Goal: Task Accomplishment & Management: Use online tool/utility

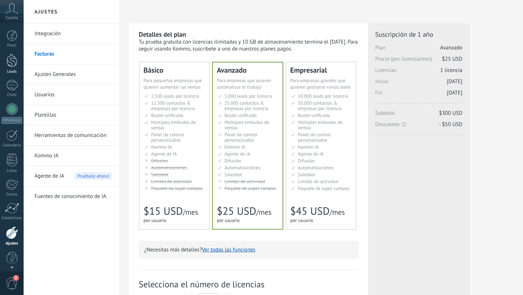
scroll to position [7, 0]
click at [14, 58] on div at bounding box center [12, 53] width 11 height 13
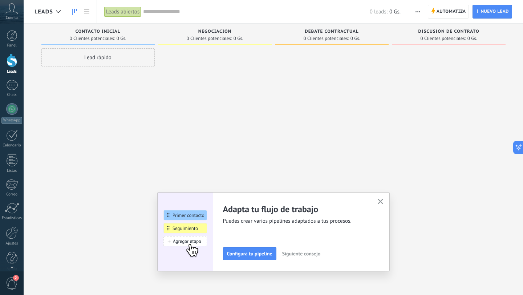
click at [379, 202] on use "button" at bounding box center [380, 201] width 5 height 5
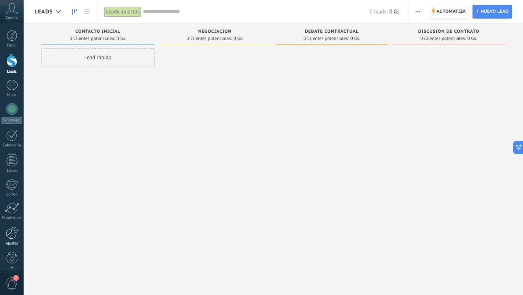
click at [12, 229] on div at bounding box center [12, 232] width 12 height 13
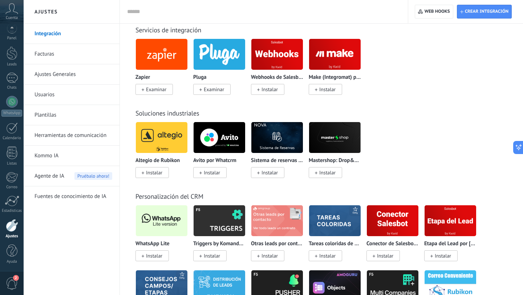
scroll to position [1639, 0]
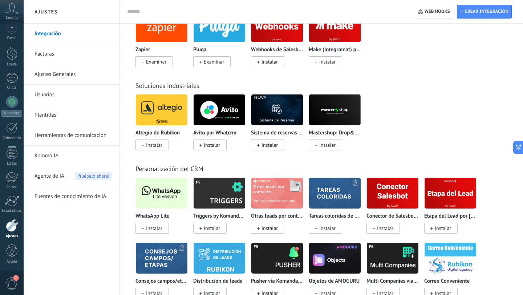
click at [150, 203] on img at bounding box center [162, 192] width 52 height 35
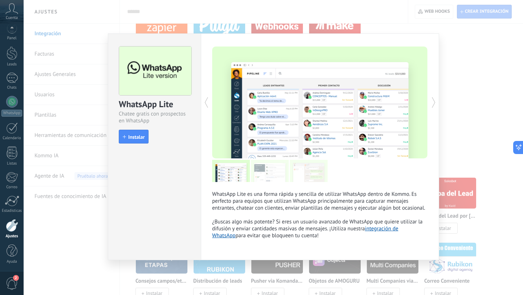
click at [117, 136] on div "WhatsApp Lite Chatee gratis con prospectos en WhatsApp install Instalar" at bounding box center [154, 92] width 93 height 116
click at [124, 136] on icon "button" at bounding box center [124, 136] width 3 height 3
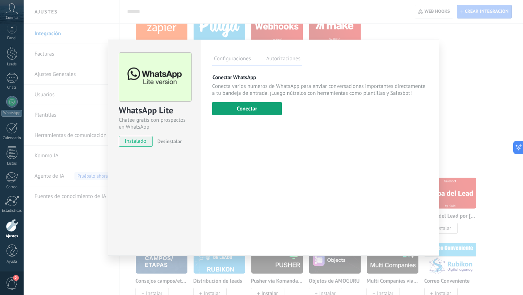
click at [255, 105] on button "Conectar" at bounding box center [247, 108] width 70 height 13
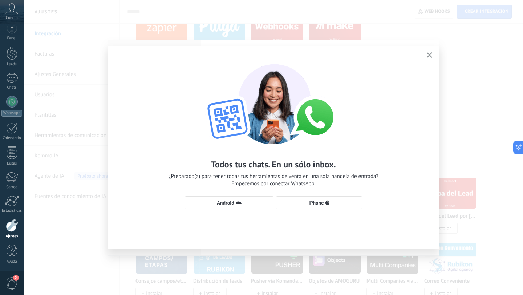
click at [428, 56] on use "button" at bounding box center [429, 54] width 5 height 5
